Goal: Task Accomplishment & Management: Use online tool/utility

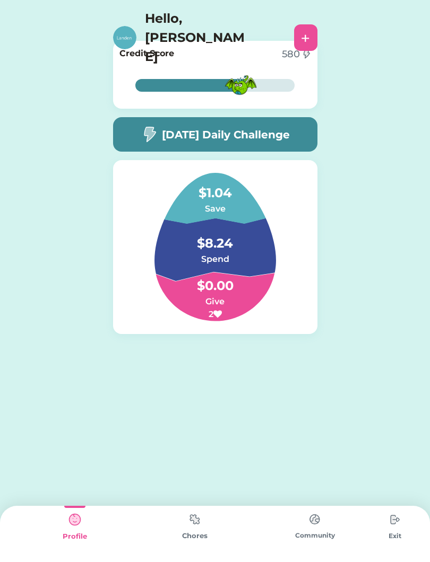
click at [198, 528] on img at bounding box center [194, 519] width 21 height 21
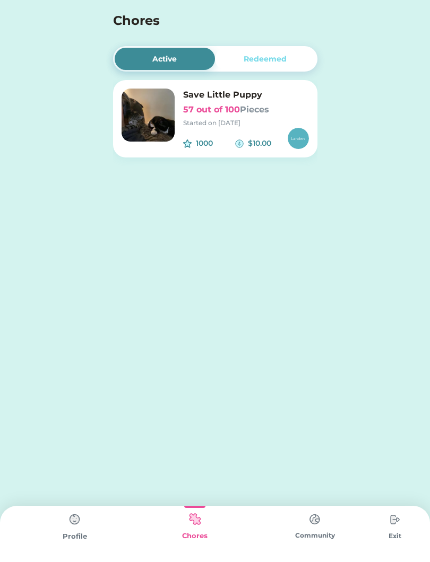
click at [316, 528] on img at bounding box center [314, 519] width 21 height 21
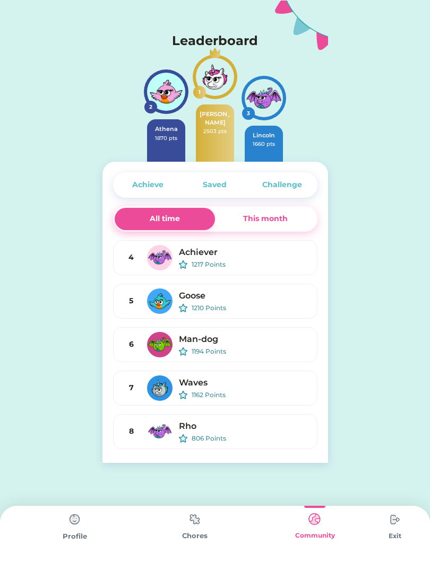
click at [309, 518] on img at bounding box center [314, 519] width 21 height 21
click at [194, 549] on div "Chores" at bounding box center [195, 534] width 120 height 56
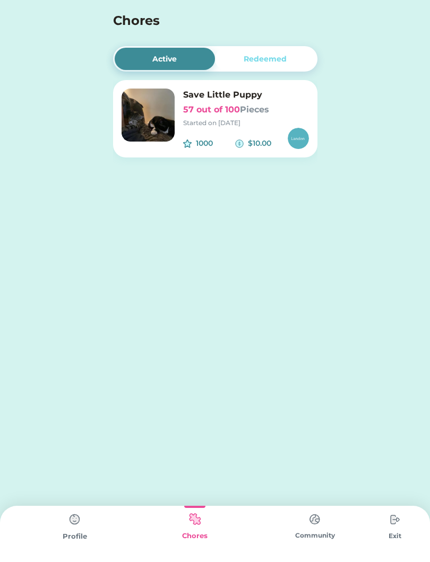
click at [290, 45] on div "Active Redeemed Save Little Puppy 57 out of 100 Pieces Started on [DATE] 1000 $…" at bounding box center [215, 115] width 226 height 230
click at [282, 62] on div "Redeemed" at bounding box center [265, 59] width 43 height 11
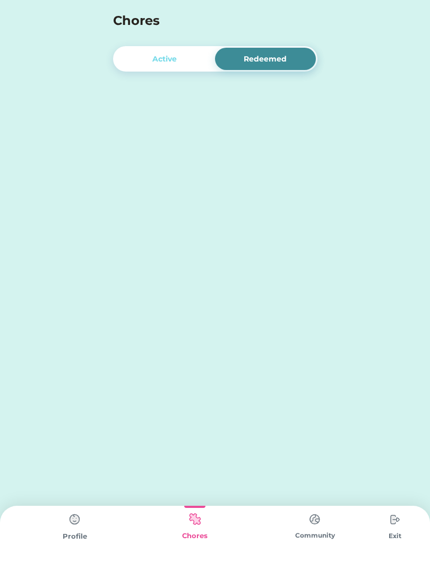
click at [162, 55] on div "Active" at bounding box center [164, 59] width 24 height 11
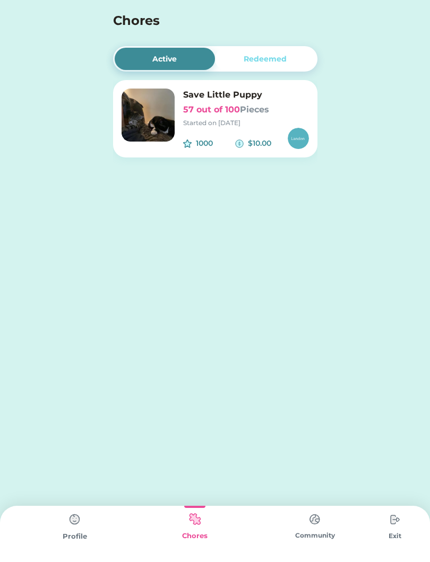
click at [233, 138] on div "1000" at bounding box center [216, 143] width 40 height 11
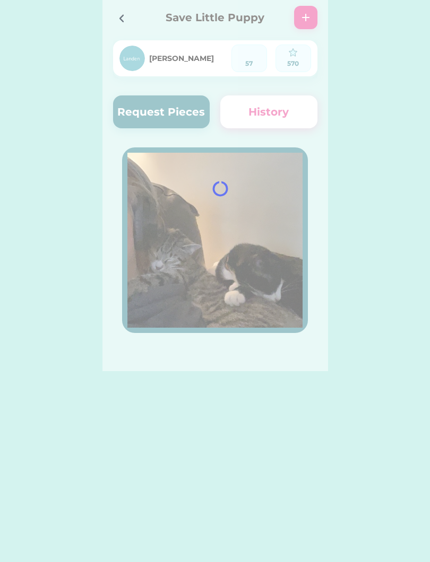
click at [212, 111] on div at bounding box center [215, 185] width 226 height 371
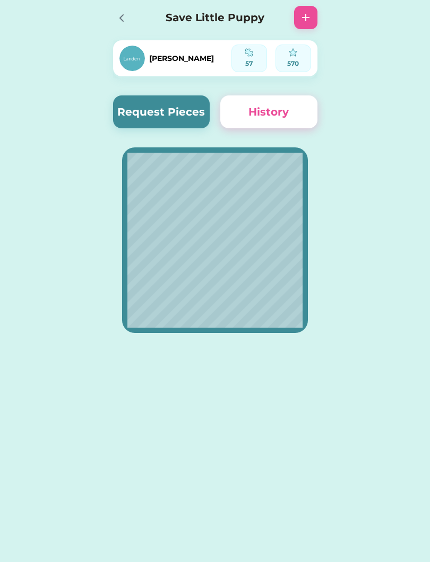
click at [125, 16] on icon at bounding box center [121, 18] width 13 height 13
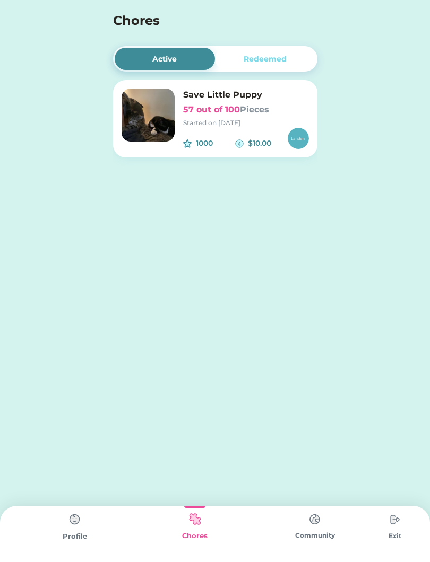
click at [235, 99] on h6 "Save Little Puppy" at bounding box center [246, 95] width 126 height 13
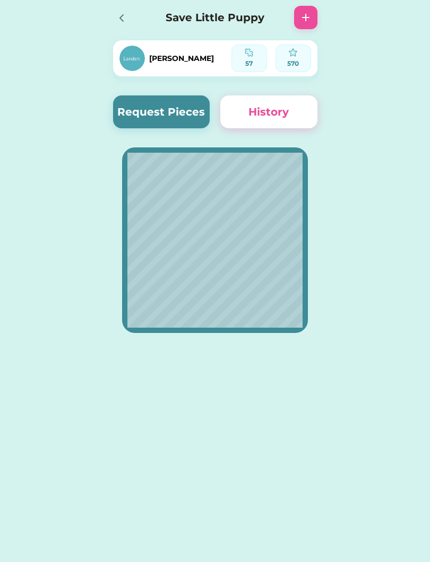
click at [186, 112] on button "Request Pieces" at bounding box center [161, 112] width 97 height 33
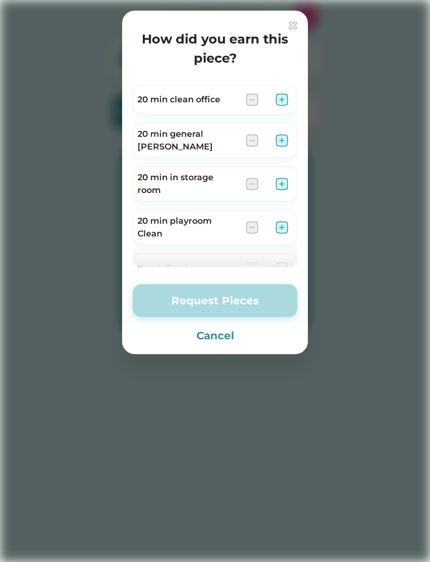
click at [290, 32] on h4 "How did you earn this piece?" at bounding box center [215, 49] width 164 height 38
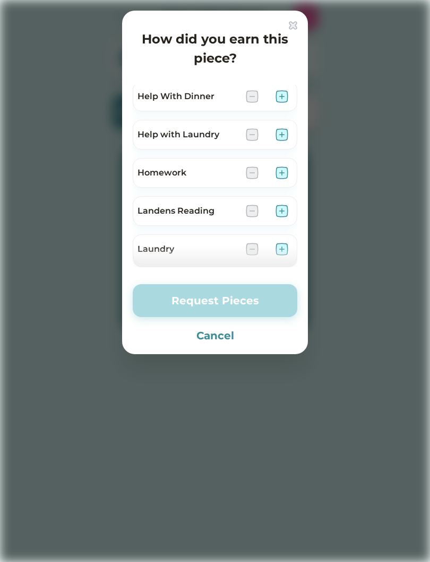
scroll to position [713, 0]
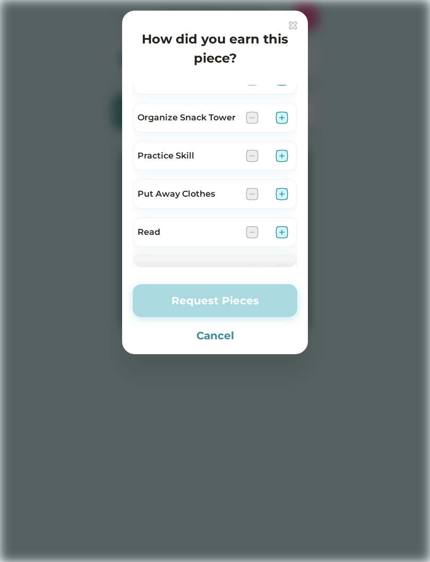
click at [413, 271] on div at bounding box center [215, 281] width 430 height 562
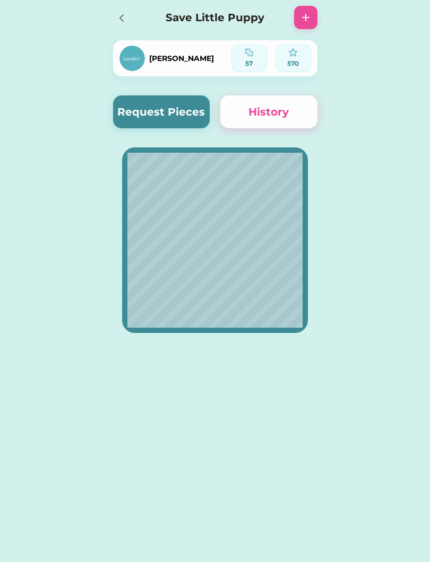
scroll to position [0, 0]
click at [172, 105] on button "Request Pieces" at bounding box center [161, 112] width 97 height 33
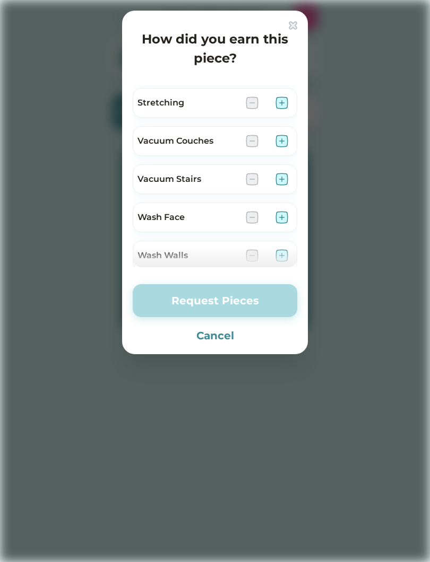
scroll to position [1316, 0]
click at [287, 176] on img at bounding box center [281, 180] width 13 height 13
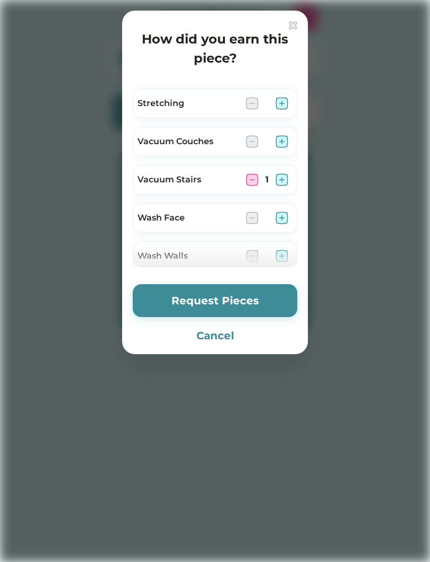
click at [280, 305] on button "Request Pieces" at bounding box center [215, 300] width 164 height 33
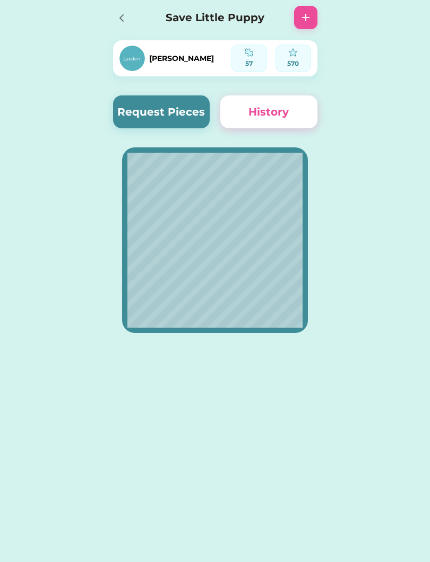
click at [201, 101] on button "Request Pieces" at bounding box center [161, 112] width 97 height 33
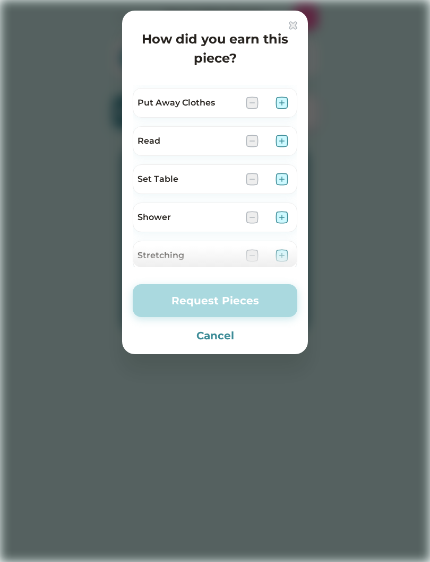
scroll to position [1157, 0]
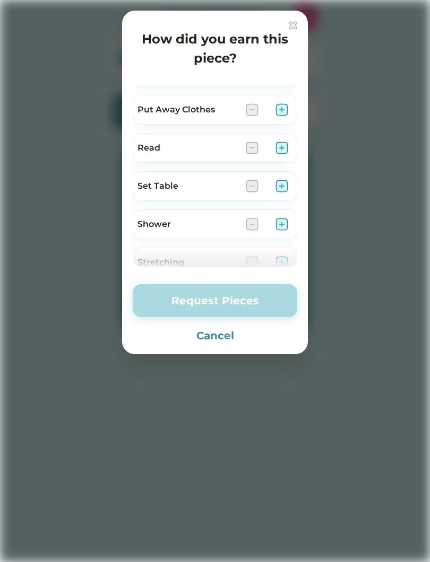
click at [288, 105] on img at bounding box center [281, 109] width 13 height 13
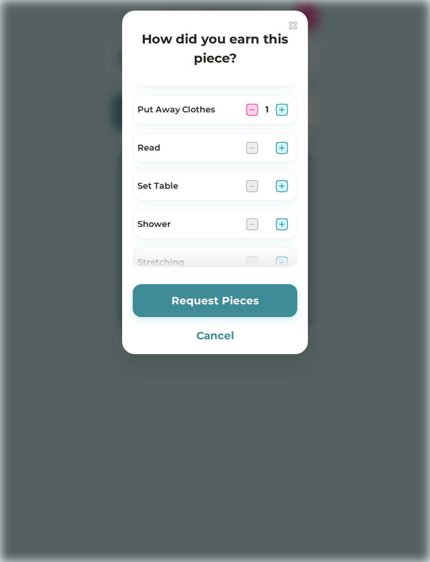
click at [264, 310] on button "Request Pieces" at bounding box center [215, 300] width 164 height 33
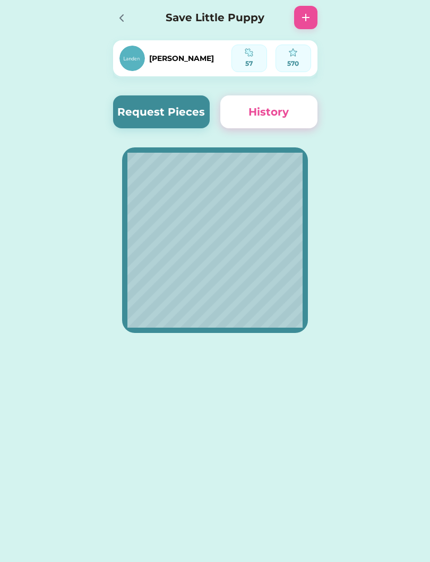
click at [183, 120] on button "Request Pieces" at bounding box center [161, 112] width 97 height 33
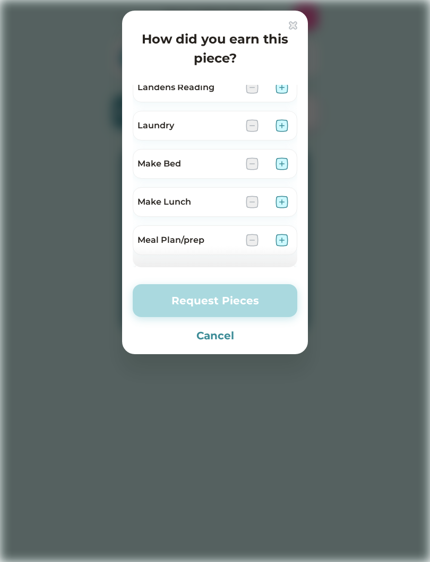
scroll to position [790, 0]
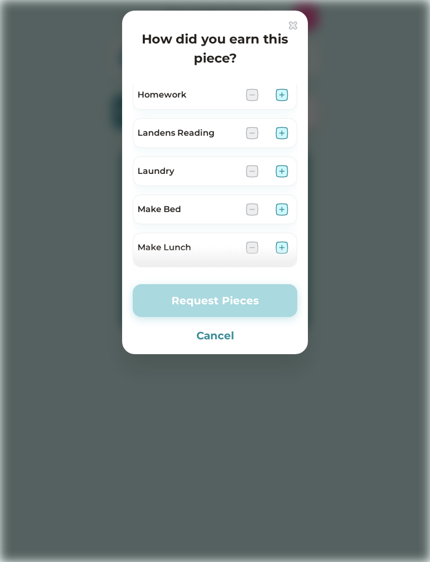
click at [275, 246] on div at bounding box center [267, 247] width 42 height 13
click at [279, 246] on img at bounding box center [281, 247] width 13 height 13
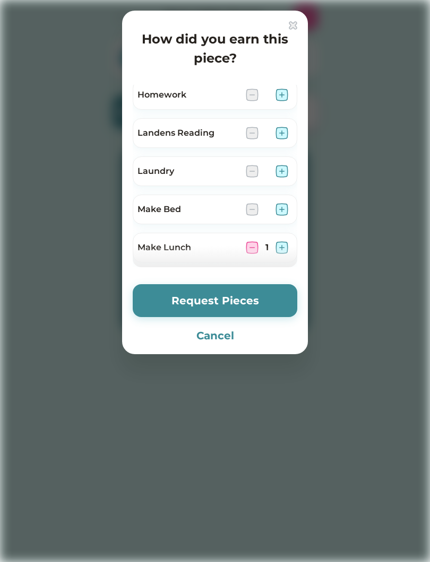
click at [283, 241] on img at bounding box center [281, 247] width 13 height 13
click at [287, 241] on img at bounding box center [281, 247] width 13 height 13
click at [288, 242] on img at bounding box center [281, 247] width 13 height 13
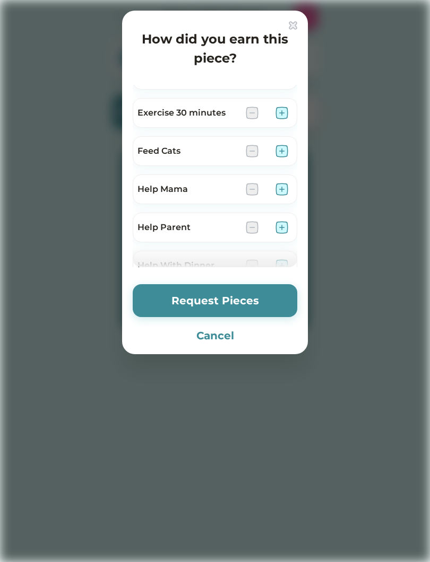
scroll to position [543, 0]
click at [285, 145] on img at bounding box center [281, 151] width 13 height 13
click at [263, 305] on button "Request Pieces" at bounding box center [215, 300] width 164 height 33
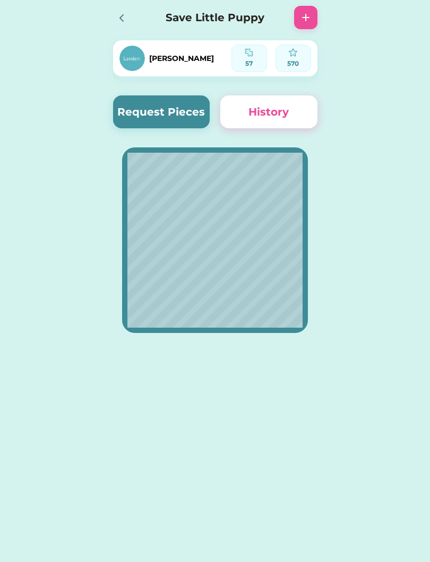
click at [180, 112] on button "Request Pieces" at bounding box center [161, 112] width 97 height 33
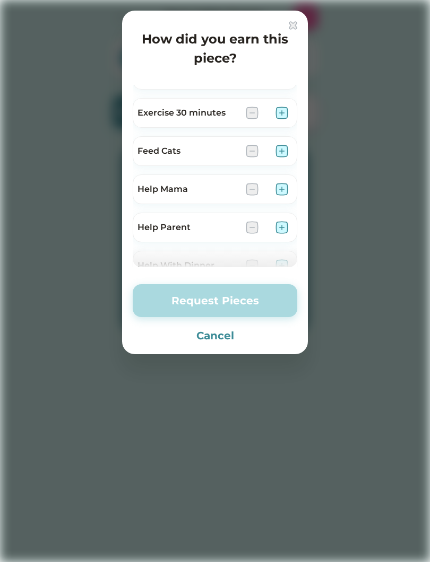
click at [282, 150] on img at bounding box center [281, 151] width 13 height 13
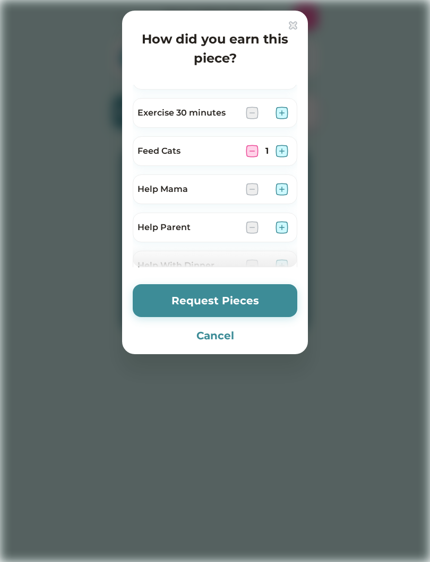
click at [271, 296] on button "Request Pieces" at bounding box center [215, 300] width 164 height 33
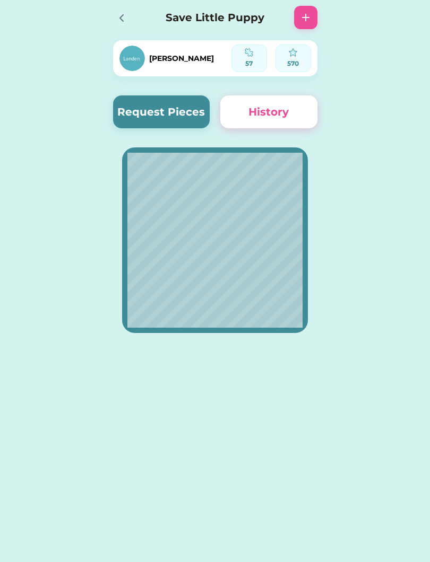
click at [305, 120] on button "History" at bounding box center [268, 112] width 97 height 33
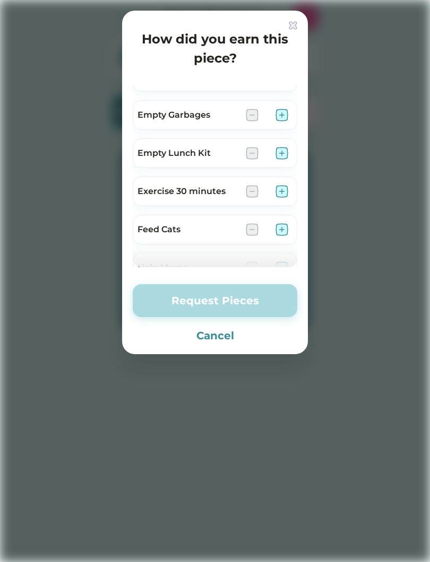
scroll to position [464, 0]
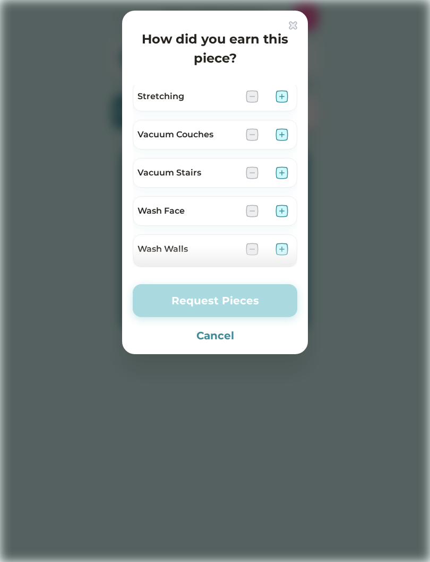
scroll to position [1383, 0]
